Goal: Task Accomplishment & Management: Use online tool/utility

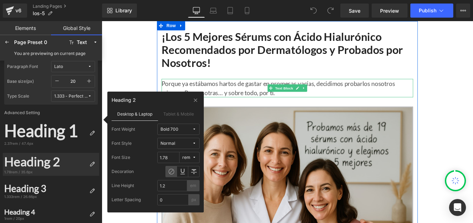
click at [256, 96] on p "Porque ya estábamos hartos de gastar en promesas vacías, decidimos probarlos no…" at bounding box center [314, 97] width 289 height 21
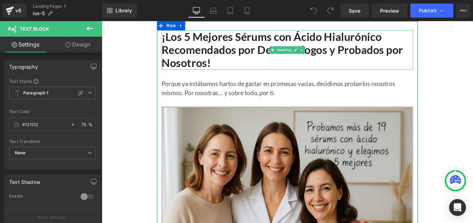
click at [219, 47] on h1 "¡Los 5 Mejores Sérums con Ácido Hialurónico Recomendados por Dermatólogos y Pro…" at bounding box center [314, 54] width 289 height 45
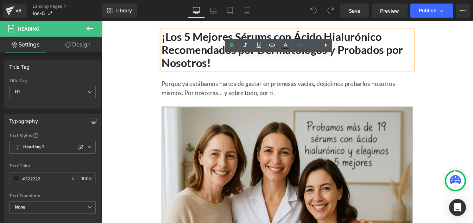
click at [212, 93] on p "Porque ya estábamos hartos de gastar en promesas vacías, decidimos probarlos no…" at bounding box center [314, 97] width 289 height 21
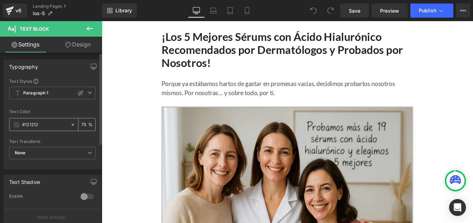
click at [42, 127] on input "#121212" at bounding box center [44, 125] width 45 height 8
drag, startPoint x: 92, startPoint y: 27, endPoint x: 6, endPoint y: 27, distance: 86.6
click at [92, 27] on icon at bounding box center [90, 28] width 8 height 8
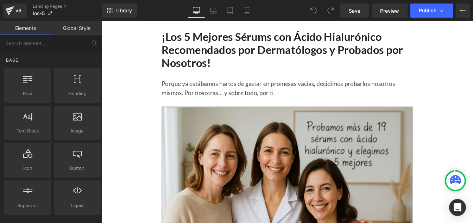
click at [78, 30] on link "Global Style" at bounding box center [76, 28] width 51 height 14
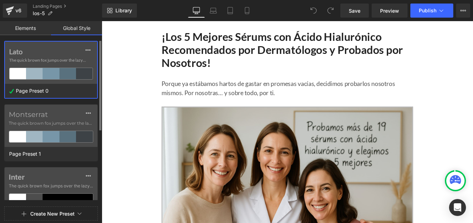
click at [44, 57] on span "The quick brown fox jumps over the lazy..." at bounding box center [51, 60] width 84 height 6
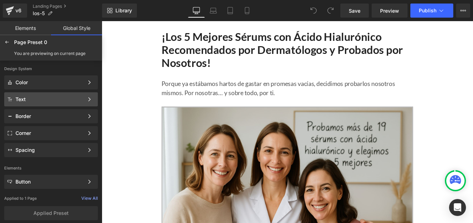
click at [32, 100] on div "Text" at bounding box center [49, 99] width 68 height 6
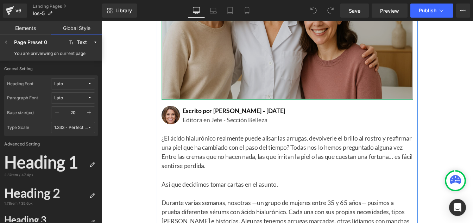
scroll to position [202, 0]
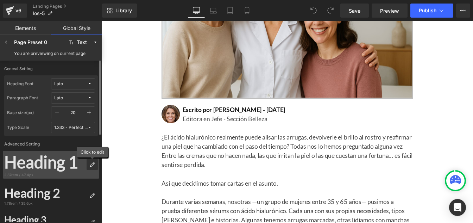
click at [91, 165] on icon at bounding box center [92, 165] width 6 height 6
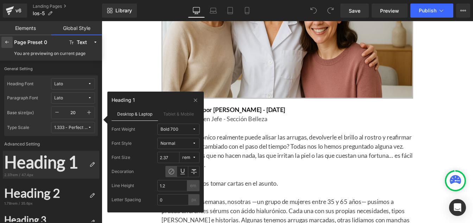
click at [10, 44] on div at bounding box center [6, 42] width 11 height 11
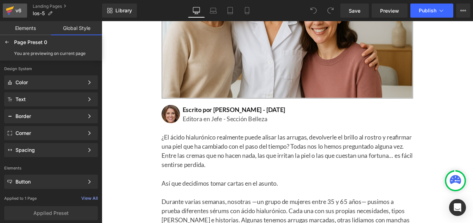
click at [20, 10] on div "v6" at bounding box center [18, 10] width 9 height 9
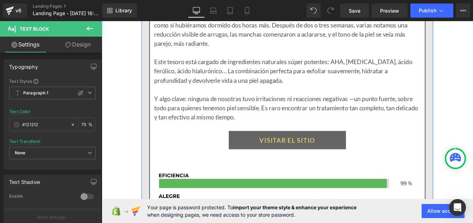
scroll to position [1086, 0]
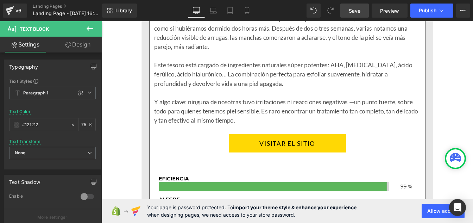
type input "75"
click at [358, 11] on span "Save" at bounding box center [355, 10] width 12 height 7
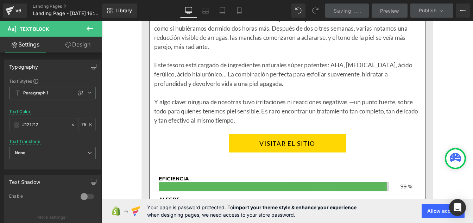
click at [89, 29] on icon at bounding box center [90, 28] width 8 height 8
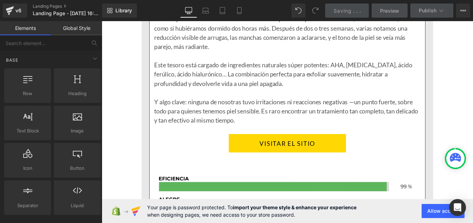
click at [76, 29] on link "Global Style" at bounding box center [76, 28] width 51 height 14
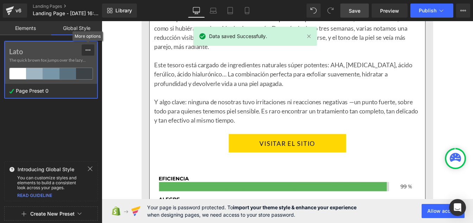
click at [88, 48] on icon at bounding box center [88, 50] width 6 height 6
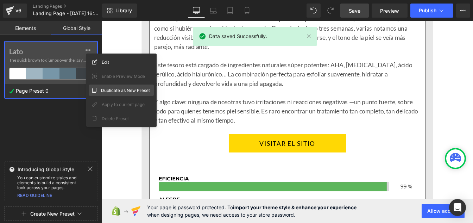
click at [118, 91] on span "Duplicate as New Preset" at bounding box center [125, 90] width 49 height 7
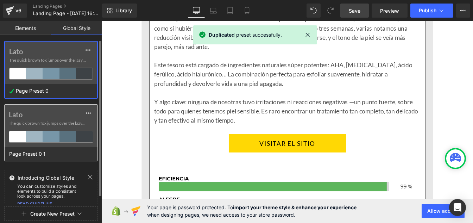
click at [54, 113] on label "Lato" at bounding box center [51, 114] width 84 height 8
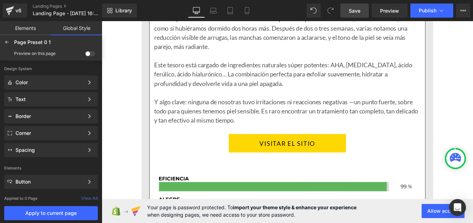
click at [92, 52] on span at bounding box center [90, 53] width 10 height 5
click at [85, 55] on input "checkbox" at bounding box center [85, 55] width 0 height 0
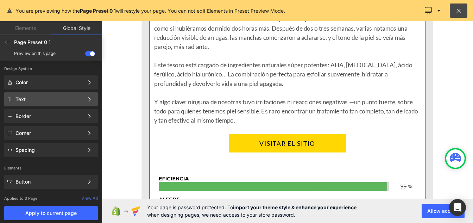
click at [40, 99] on div "Text" at bounding box center [49, 99] width 68 height 6
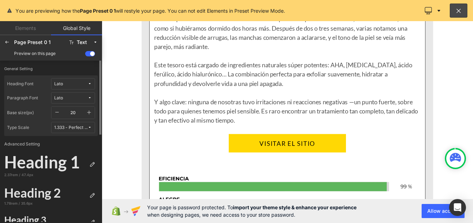
click at [88, 85] on icon at bounding box center [90, 84] width 4 height 4
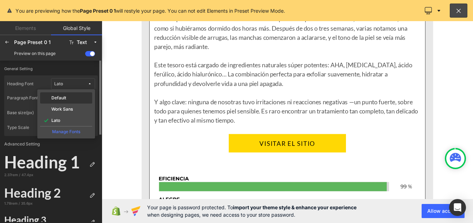
click at [67, 103] on div "Default" at bounding box center [66, 108] width 52 height 11
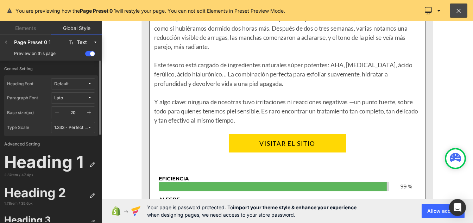
click at [82, 83] on span "Default" at bounding box center [70, 83] width 33 height 5
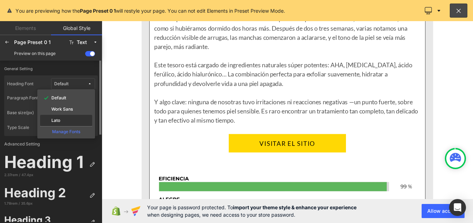
click at [62, 120] on div "Lato" at bounding box center [66, 121] width 49 height 6
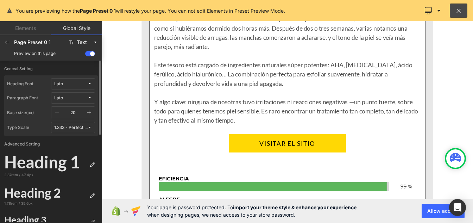
click at [78, 91] on div "Heading Font Lato" at bounding box center [51, 85] width 88 height 14
click at [76, 96] on span "Lato" at bounding box center [70, 97] width 33 height 5
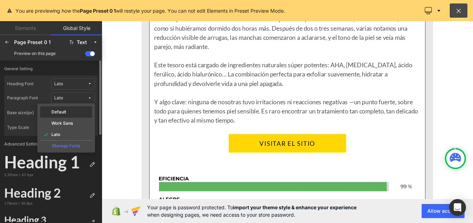
click at [57, 110] on label "Default" at bounding box center [58, 111] width 15 height 5
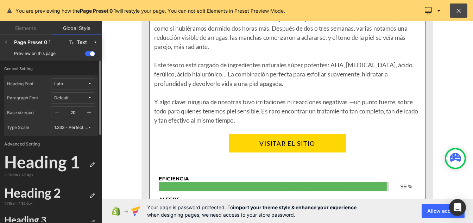
scroll to position [1128, 0]
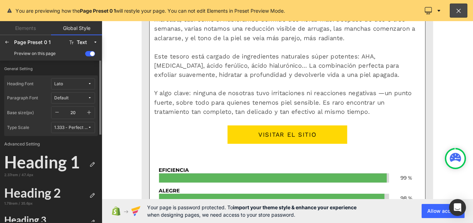
click at [79, 97] on span "Default" at bounding box center [70, 97] width 33 height 5
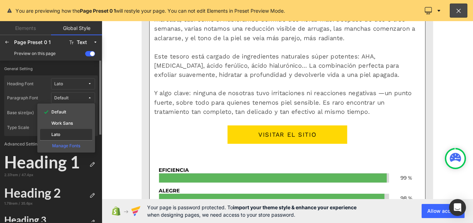
click at [63, 134] on div "Lato" at bounding box center [66, 135] width 49 height 6
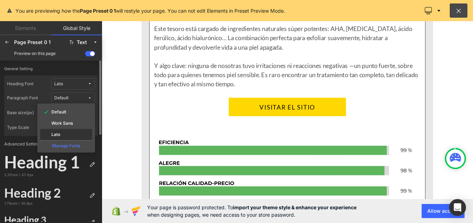
scroll to position [1086, 0]
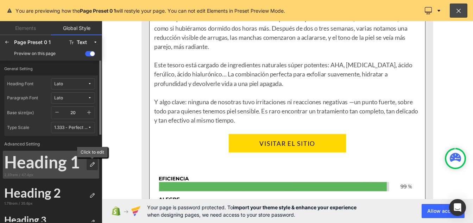
click at [91, 165] on icon at bounding box center [92, 165] width 6 height 6
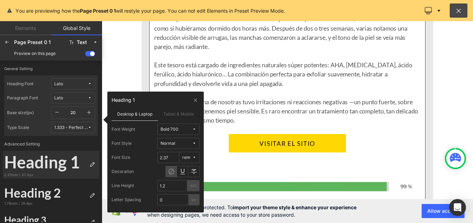
click at [189, 130] on span "Bold 700" at bounding box center [176, 129] width 32 height 5
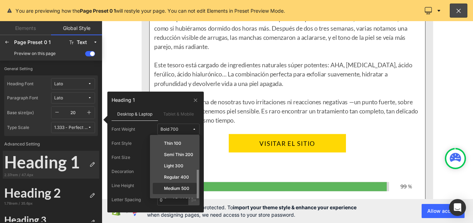
scroll to position [44, 0]
click at [171, 179] on label "Super Bold 800" at bounding box center [179, 178] width 31 height 5
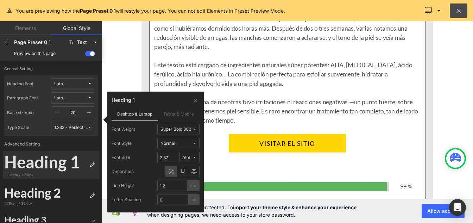
click at [182, 131] on div "Super Bold 800" at bounding box center [175, 129] width 31 height 5
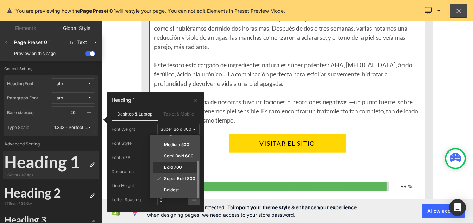
click at [168, 166] on label "Bold 700" at bounding box center [173, 167] width 18 height 5
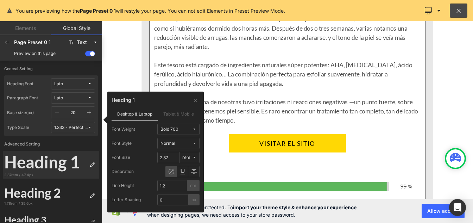
click at [182, 141] on span "Normal" at bounding box center [176, 143] width 32 height 5
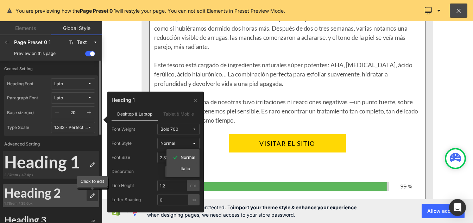
click at [92, 197] on icon at bounding box center [92, 195] width 6 height 6
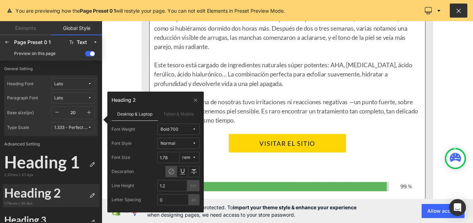
click at [459, 12] on icon at bounding box center [458, 10] width 7 height 7
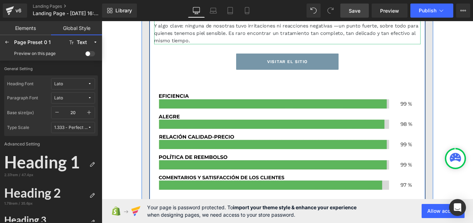
scroll to position [1037, 0]
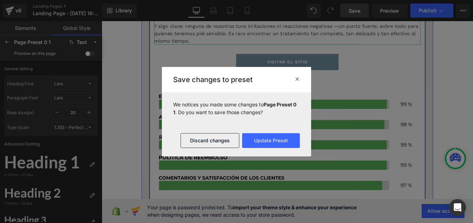
click at [317, 14] on div "Este tesoro está cargado de ingredientes naturales súper potentes: AHA, [MEDICA…" at bounding box center [314, 1] width 305 height 25
click at [270, 140] on button "Update Preset" at bounding box center [271, 140] width 58 height 15
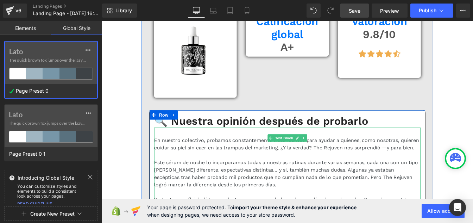
scroll to position [736, 0]
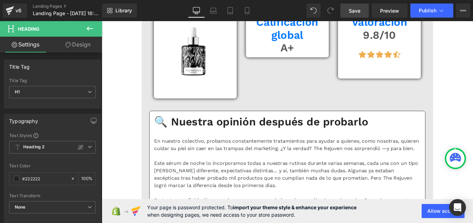
click at [94, 30] on button at bounding box center [89, 28] width 25 height 15
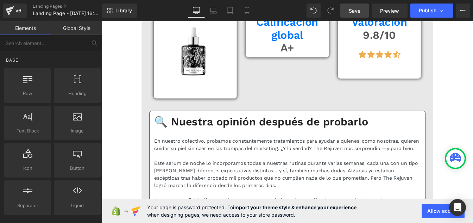
click at [72, 33] on link "Global Style" at bounding box center [76, 28] width 51 height 14
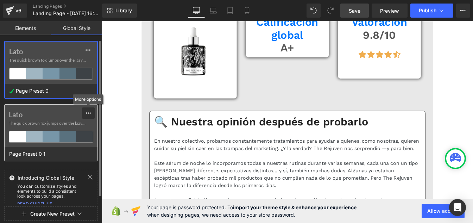
click at [88, 114] on icon at bounding box center [89, 113] width 6 height 6
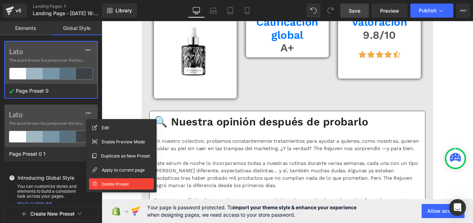
click at [110, 183] on span "Delete Preset" at bounding box center [115, 183] width 27 height 7
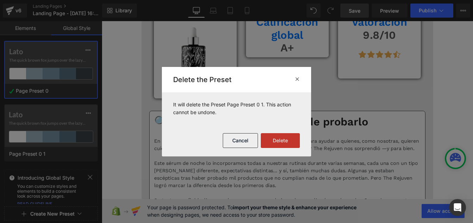
click at [277, 142] on button "Delete" at bounding box center [280, 140] width 39 height 15
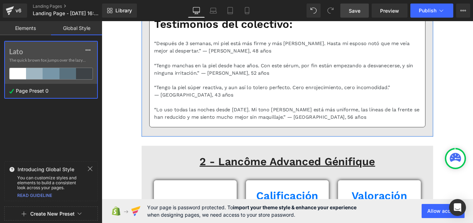
scroll to position [1613, 0]
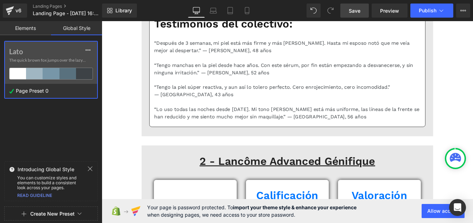
click at [349, 11] on span "Save" at bounding box center [355, 10] width 12 height 7
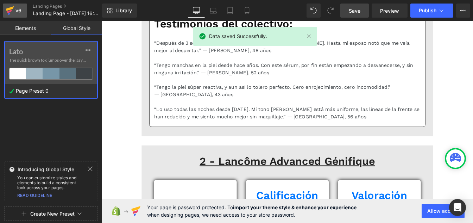
click at [18, 12] on div "v6" at bounding box center [18, 10] width 9 height 9
